Goal: Task Accomplishment & Management: Use online tool/utility

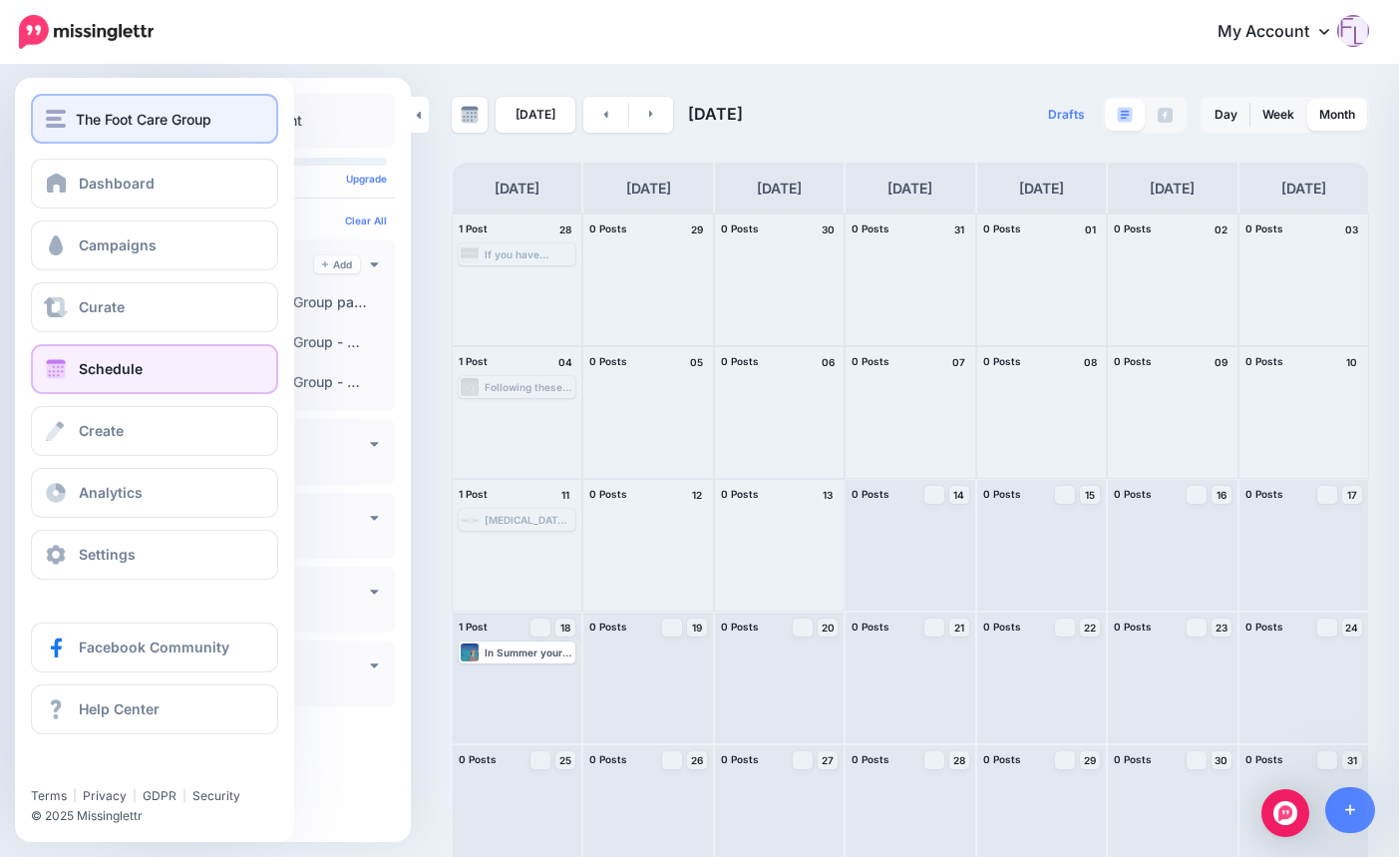
click at [130, 117] on span "The Foot Care Group" at bounding box center [144, 119] width 136 height 23
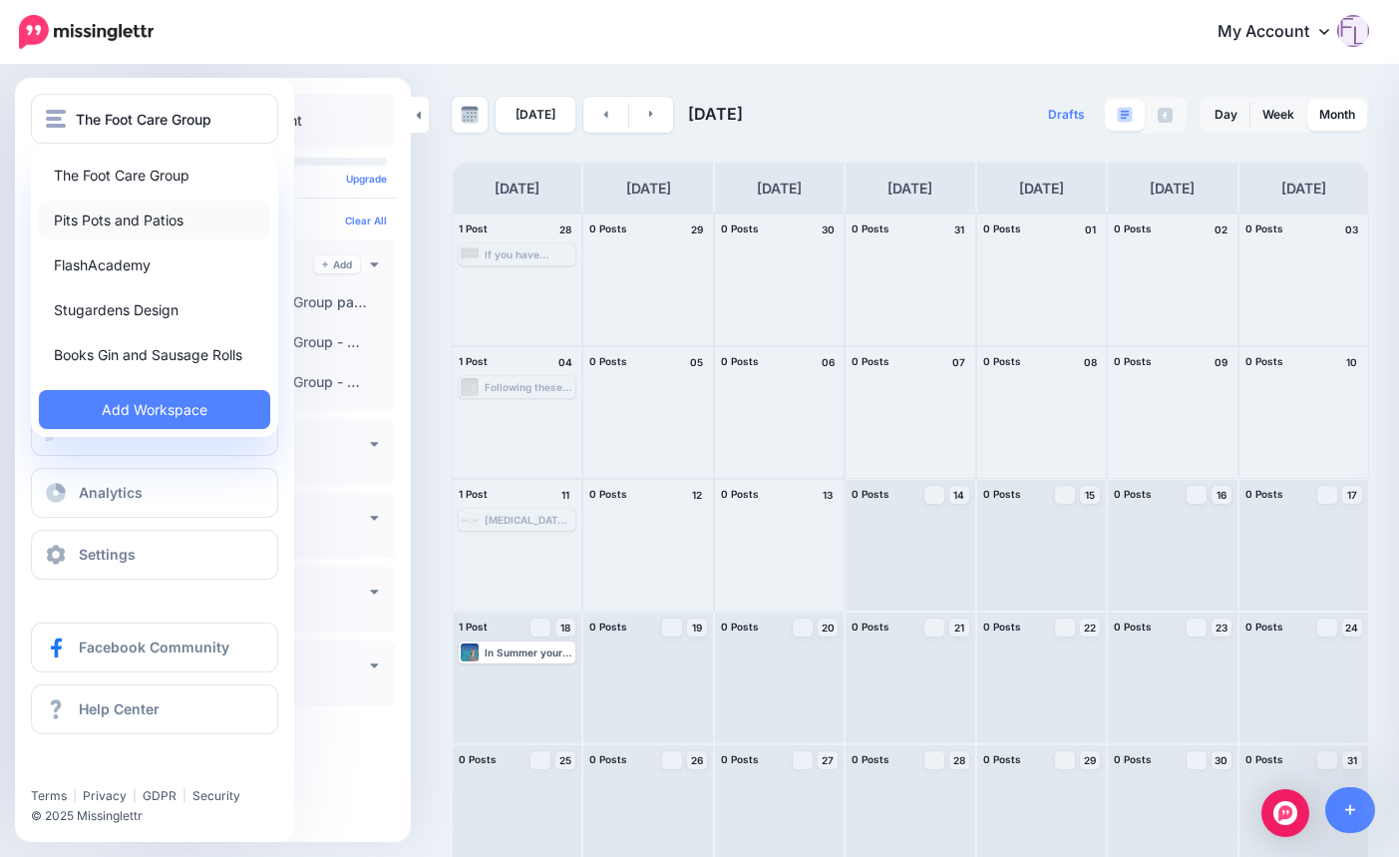
click at [125, 216] on link "Pits Pots and Patios" at bounding box center [154, 219] width 231 height 39
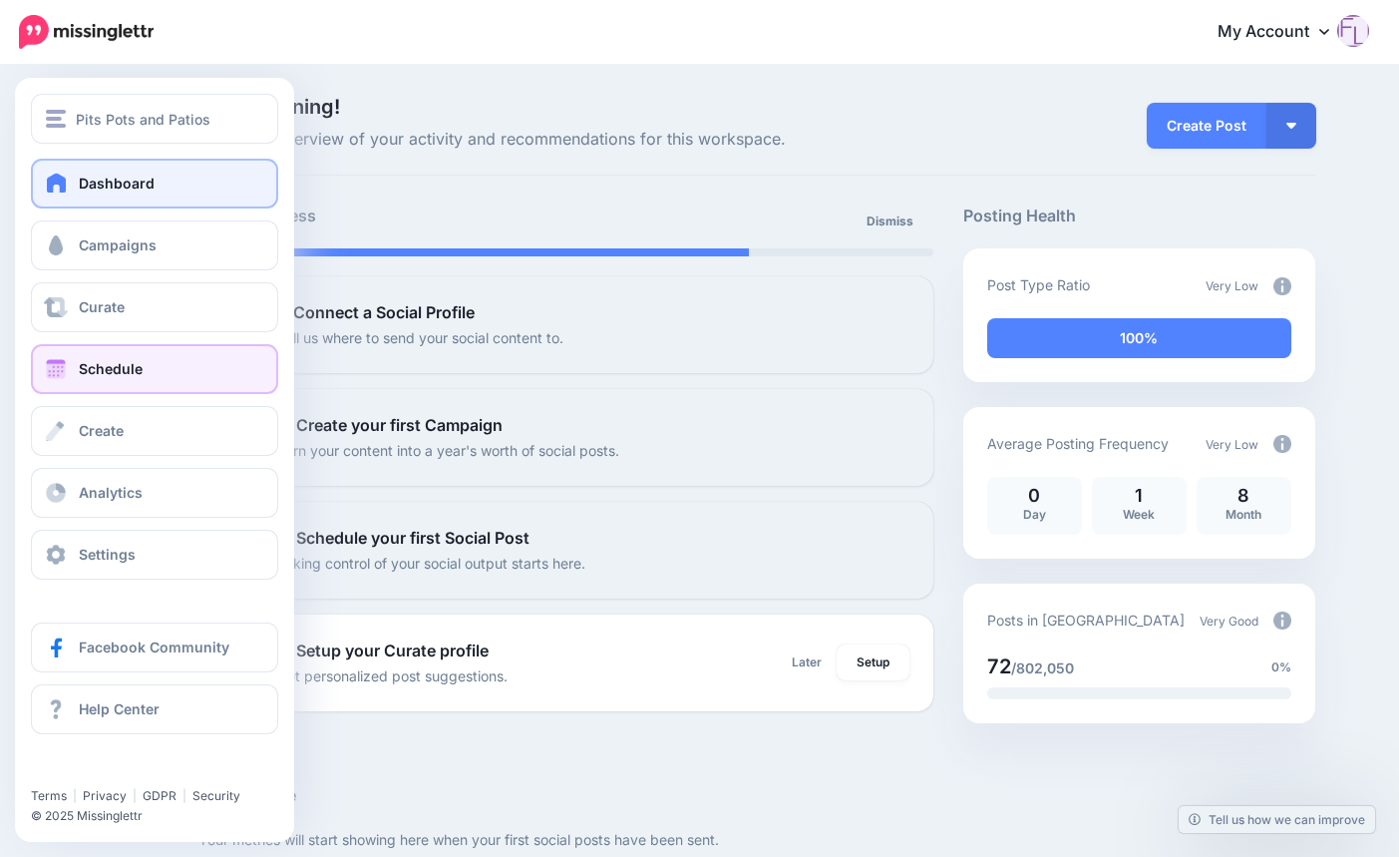
click at [96, 367] on span "Schedule" at bounding box center [111, 368] width 64 height 17
